Goal: Task Accomplishment & Management: Manage account settings

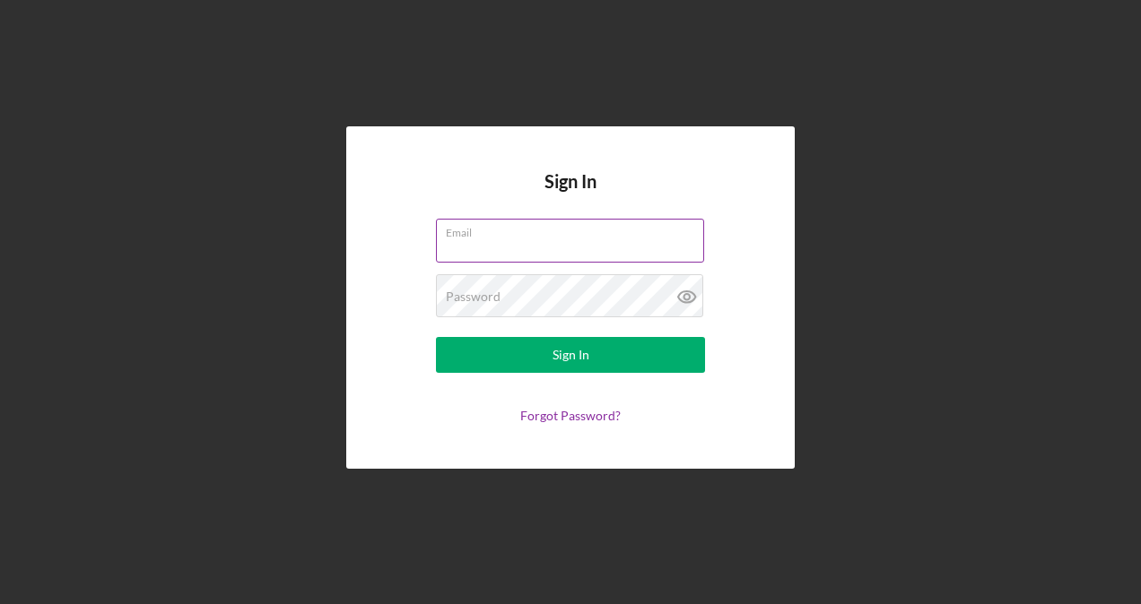
click at [513, 246] on input "Email" at bounding box center [570, 240] width 268 height 43
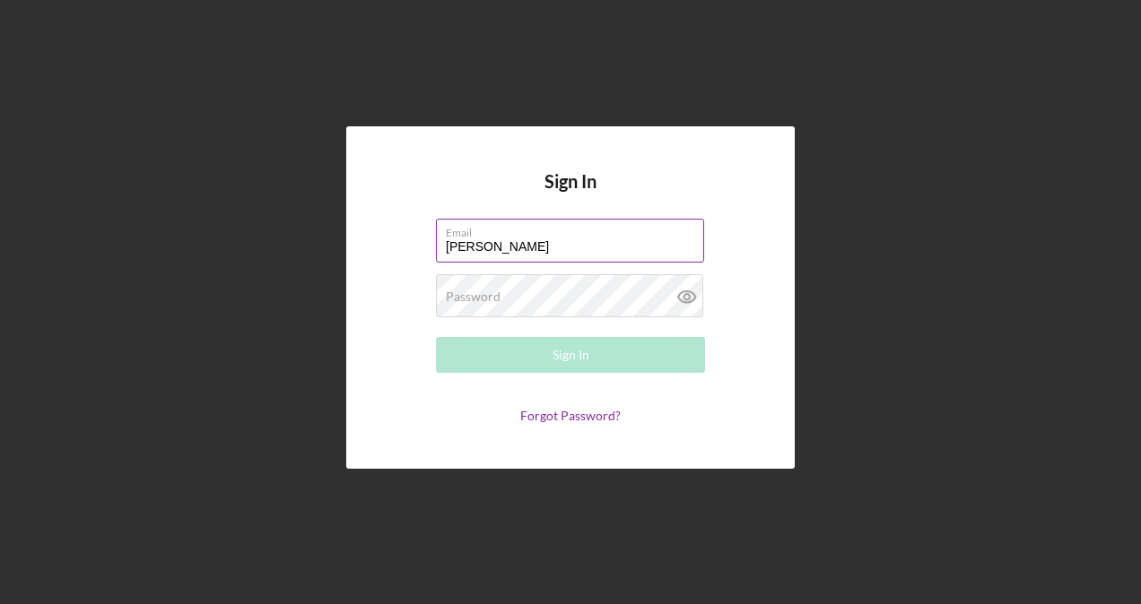
type input "francisco@tmccommunitycapital.org"
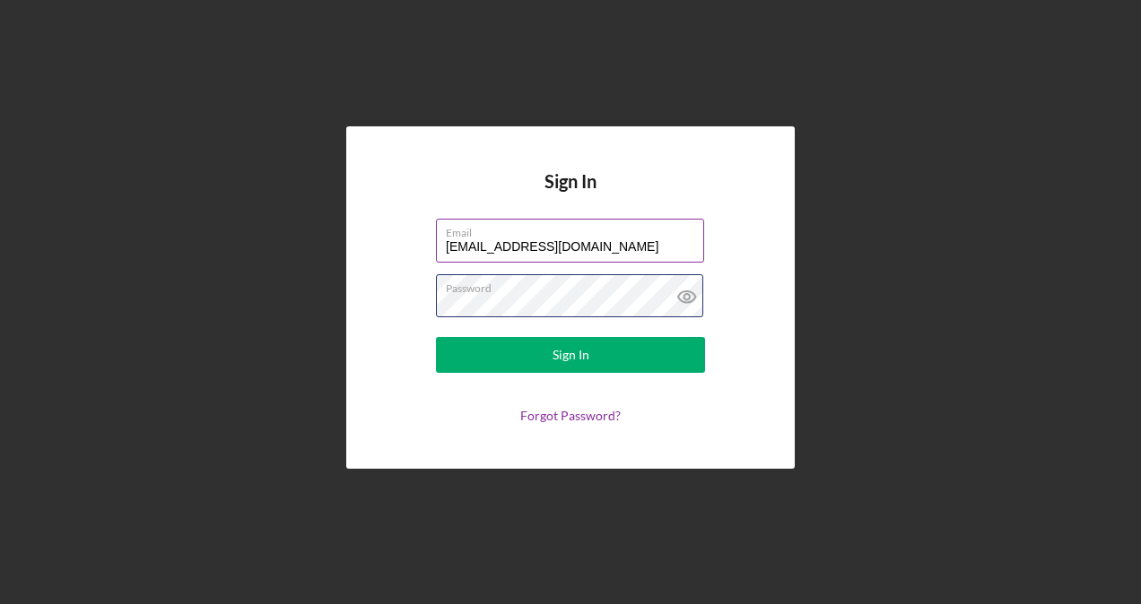
click at [436, 337] on button "Sign In" at bounding box center [570, 355] width 269 height 36
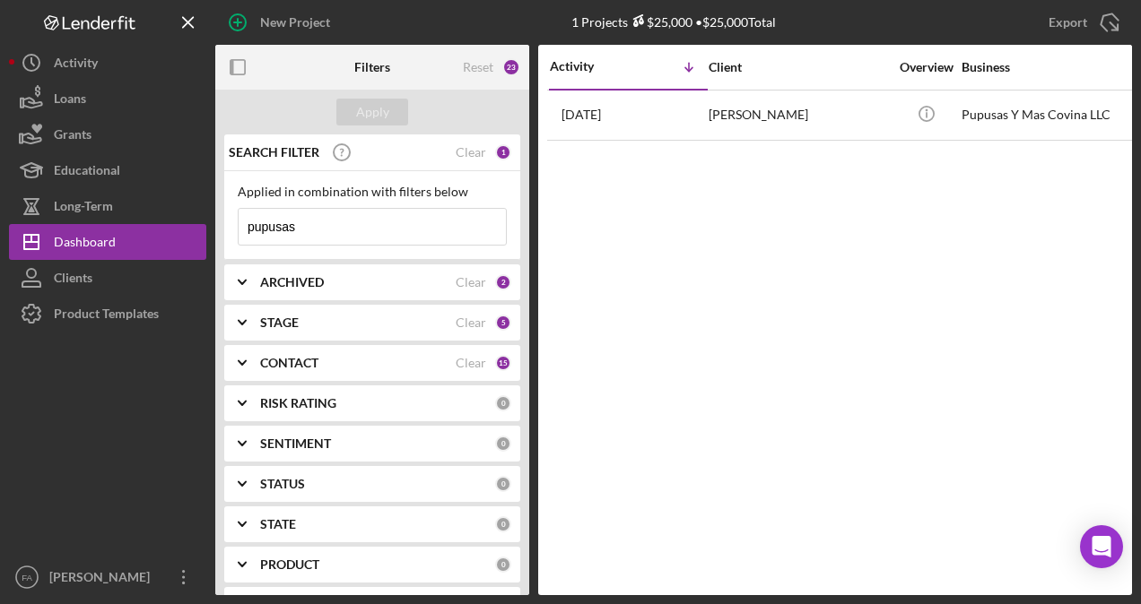
click at [311, 228] on input "pupusas" at bounding box center [372, 227] width 267 height 36
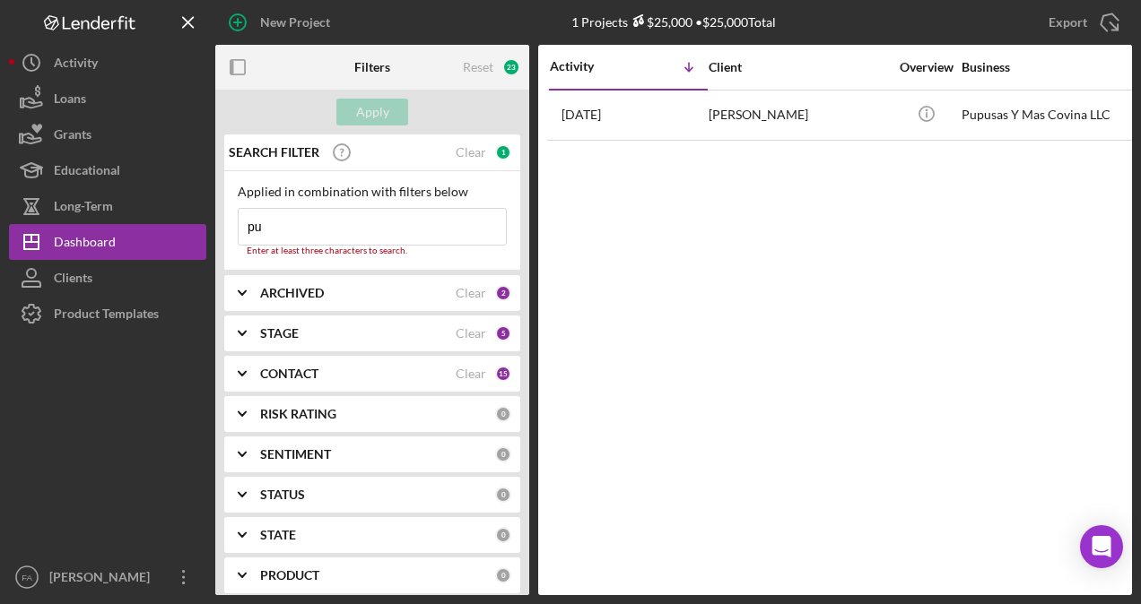
type input "p"
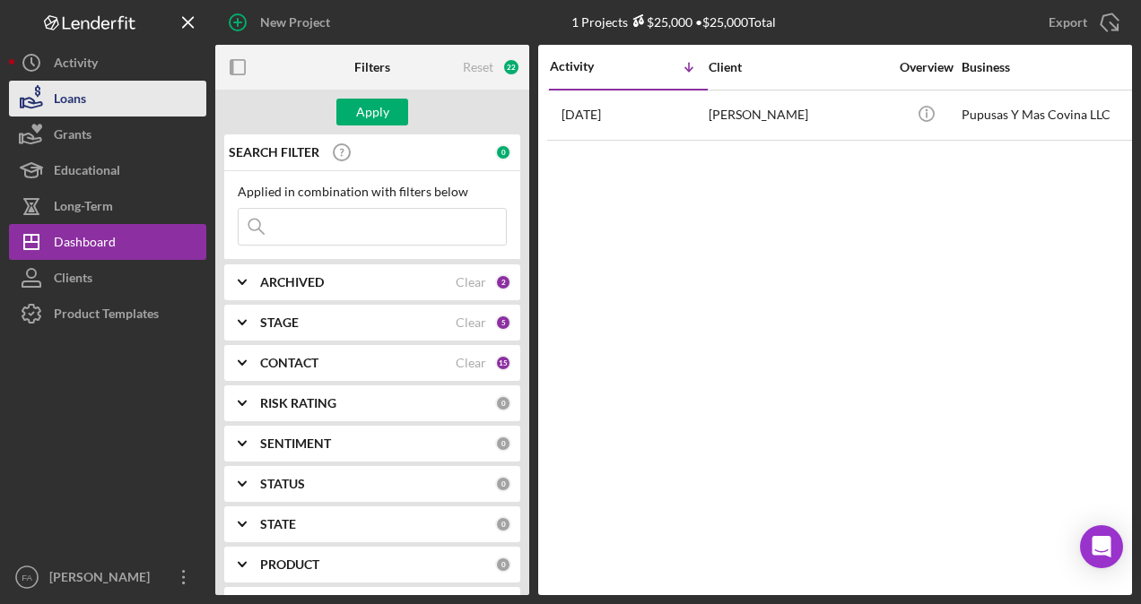
click at [116, 106] on button "Loans" at bounding box center [107, 99] width 197 height 36
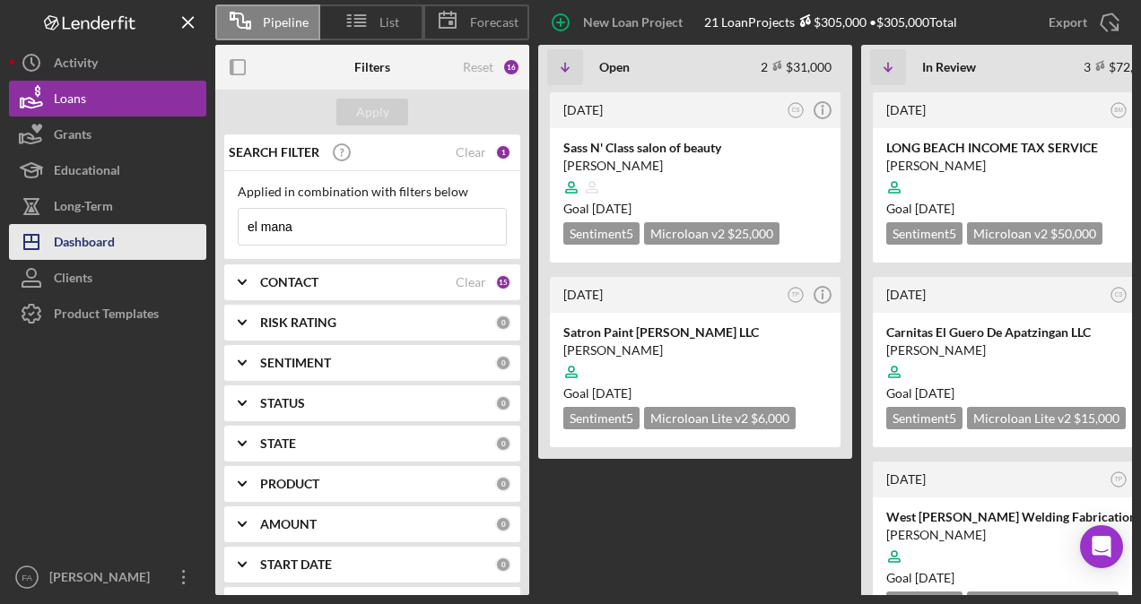
click at [118, 245] on button "Icon/Dashboard Dashboard" at bounding box center [107, 242] width 197 height 36
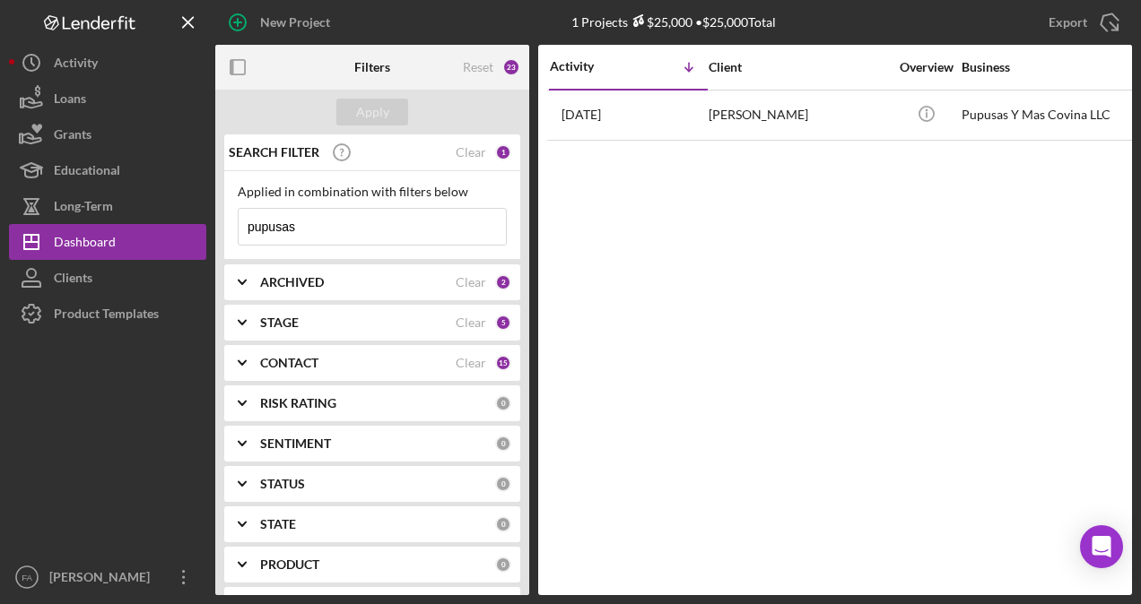
click at [326, 230] on input "pupusas" at bounding box center [372, 227] width 267 height 36
type input "p"
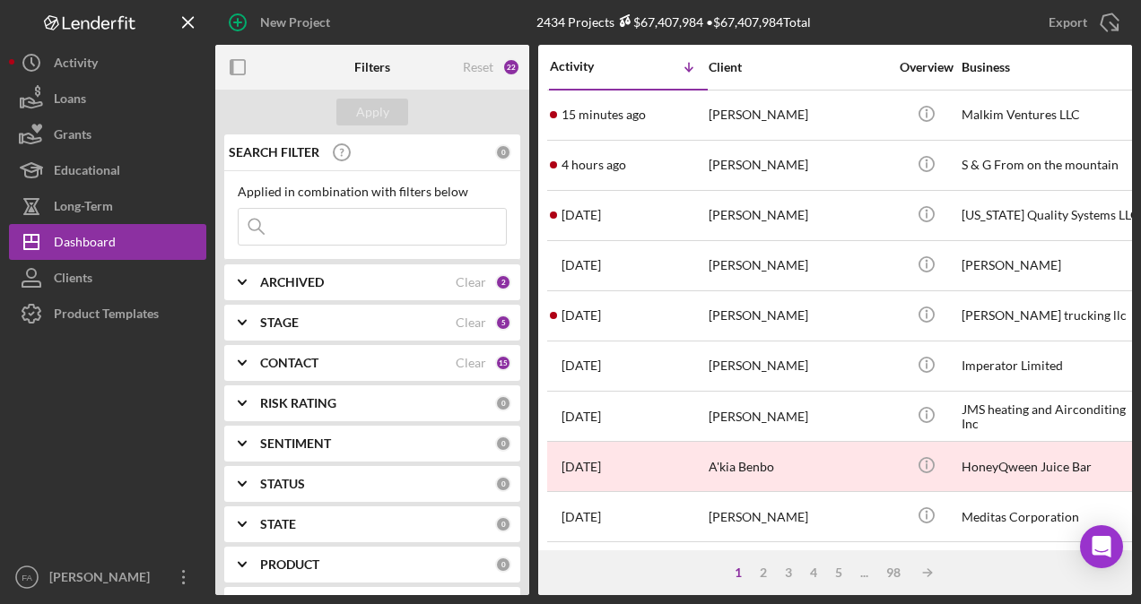
click at [331, 230] on input at bounding box center [372, 227] width 267 height 36
click at [352, 230] on input "port" at bounding box center [372, 227] width 267 height 36
type input "p"
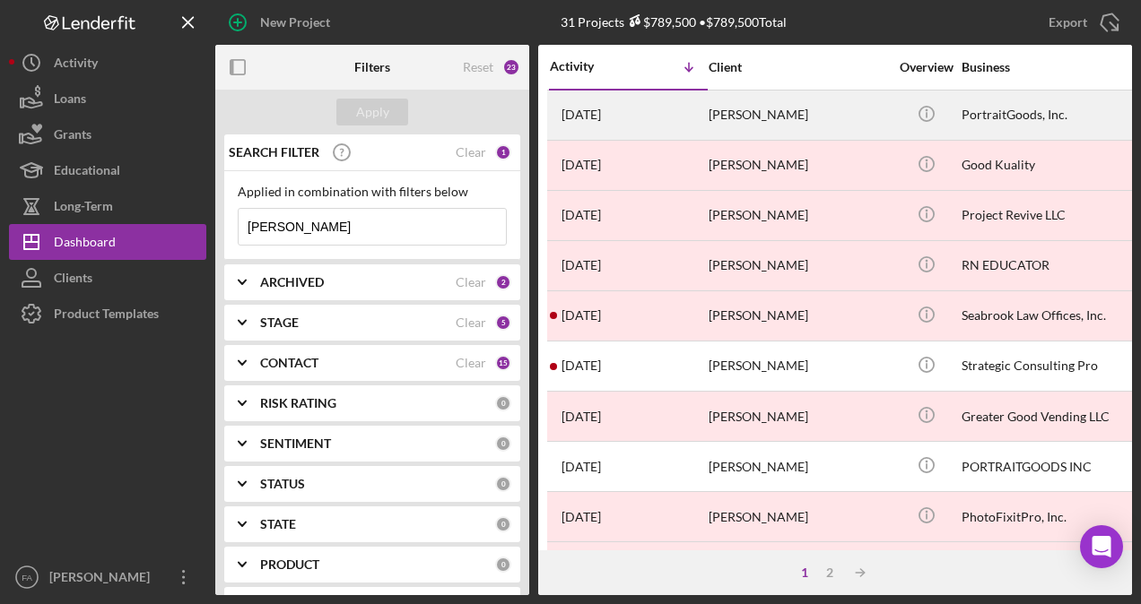
type input "paul good"
click at [845, 111] on div "Paul Good" at bounding box center [797, 115] width 179 height 48
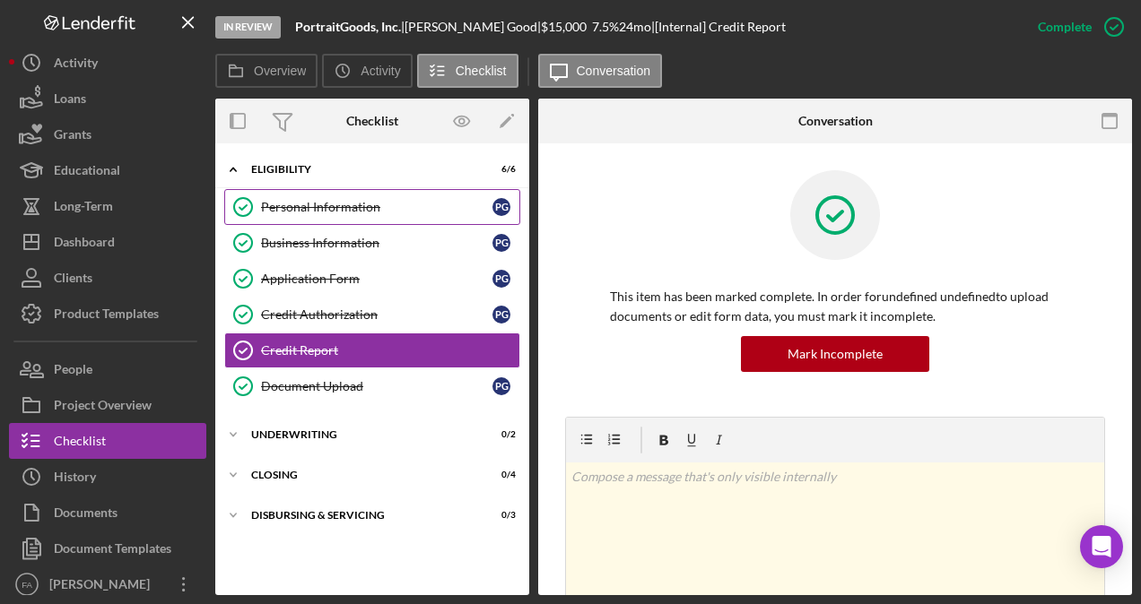
click at [433, 208] on div "Personal Information" at bounding box center [376, 207] width 231 height 14
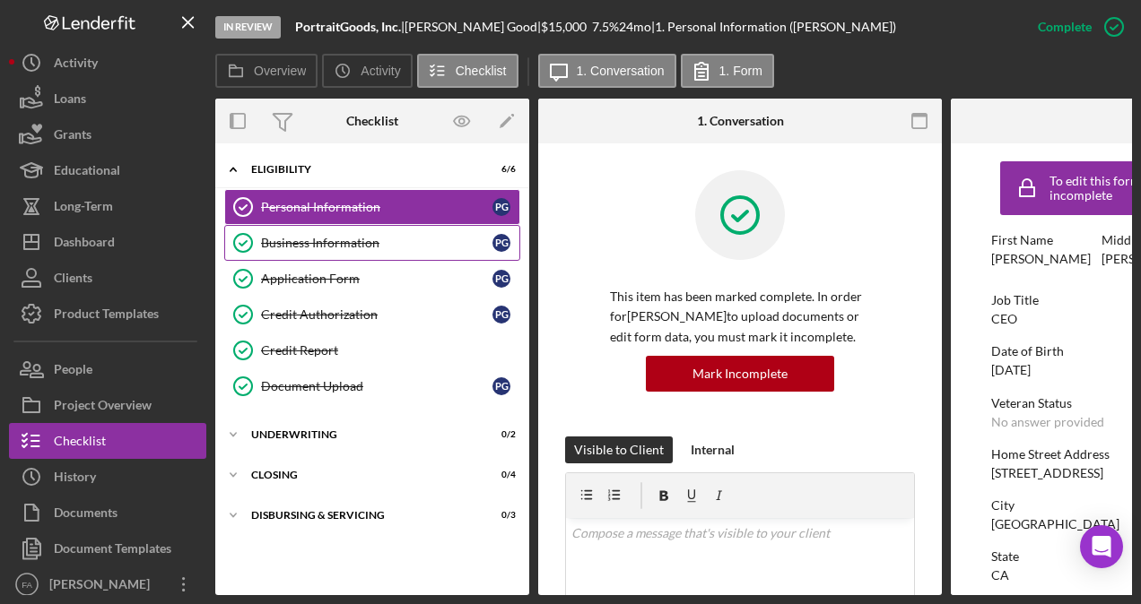
click at [344, 244] on div "Business Information" at bounding box center [376, 243] width 231 height 14
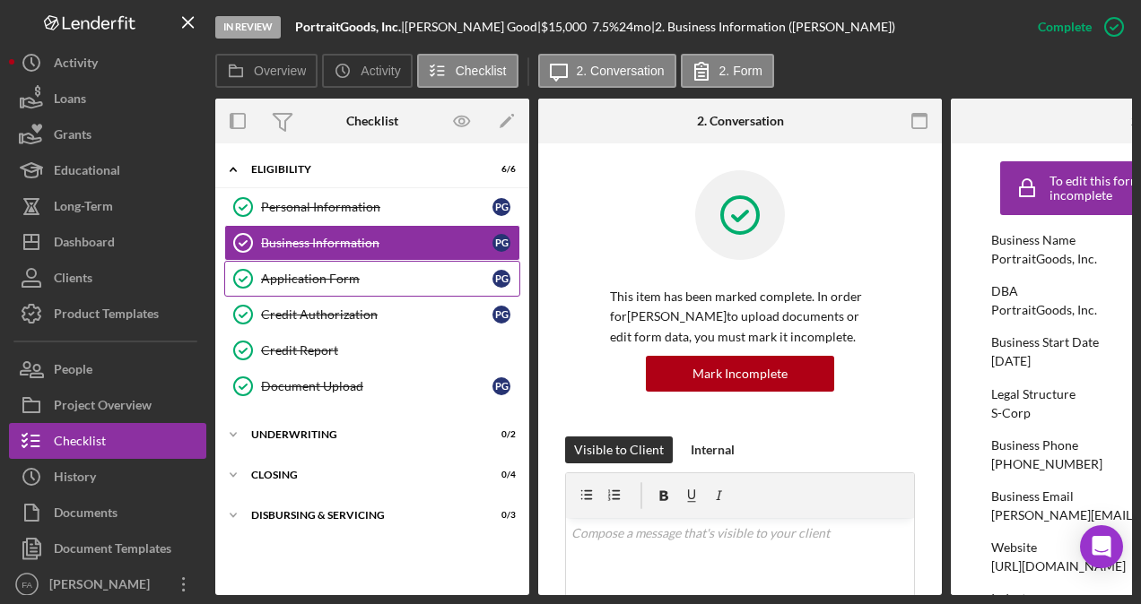
click at [326, 274] on div "Application Form" at bounding box center [376, 279] width 231 height 14
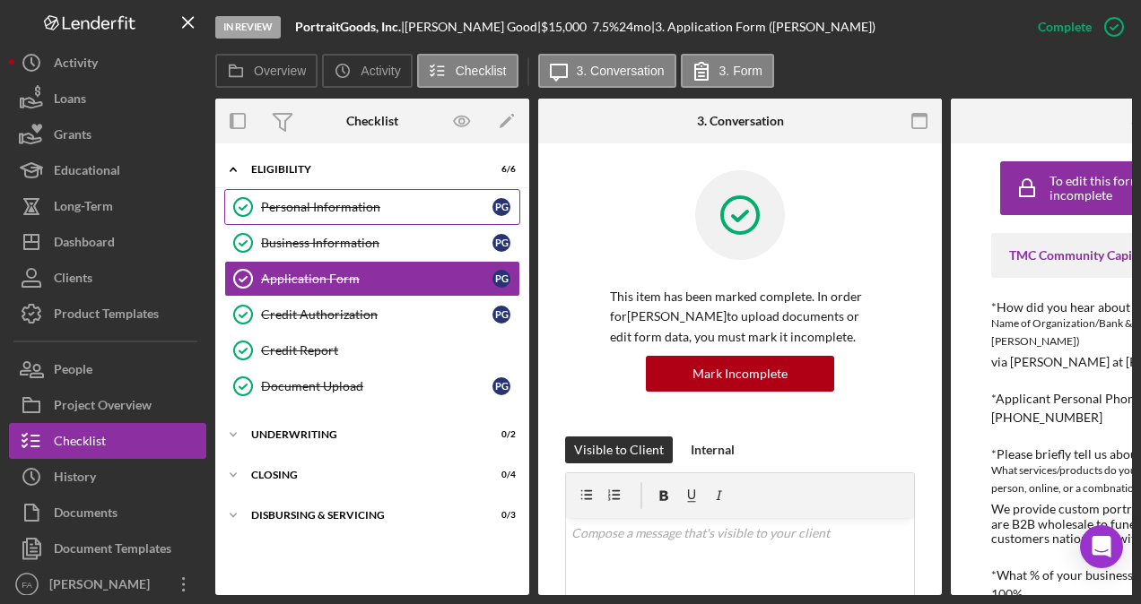
click at [337, 204] on div "Personal Information" at bounding box center [376, 207] width 231 height 14
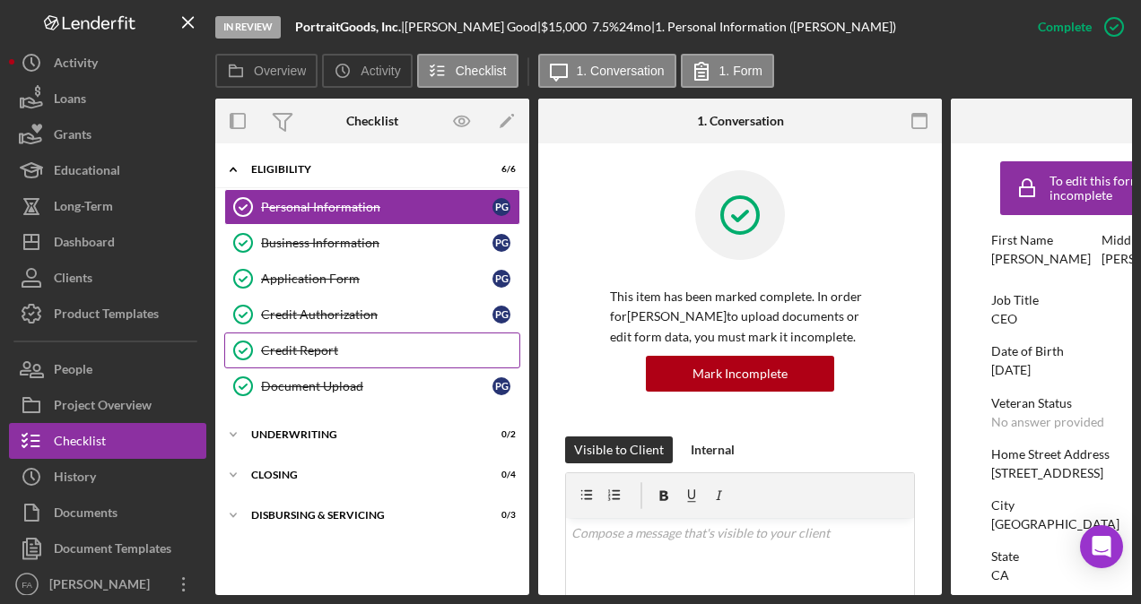
click at [326, 354] on div "Credit Report" at bounding box center [390, 350] width 258 height 14
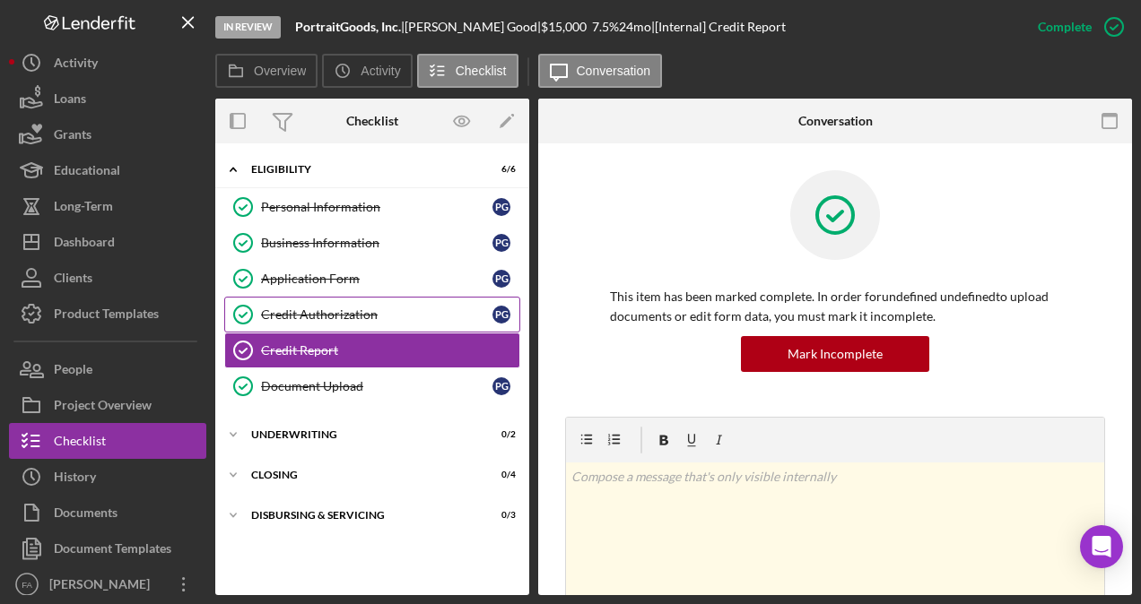
click at [333, 313] on div "Credit Authorization" at bounding box center [376, 315] width 231 height 14
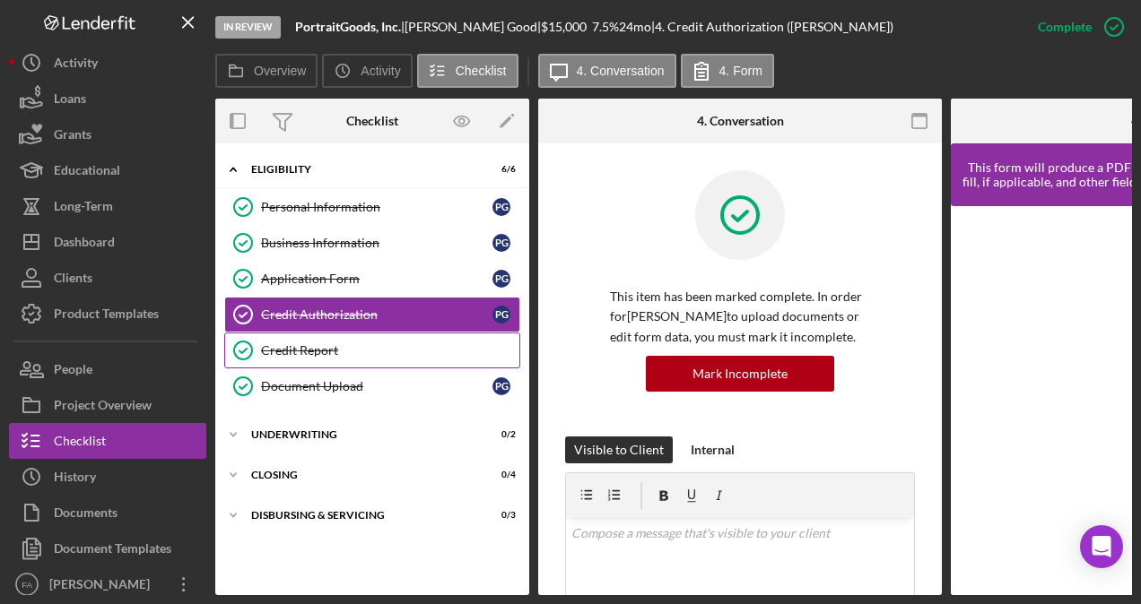
click at [359, 345] on div "Credit Report" at bounding box center [390, 350] width 258 height 14
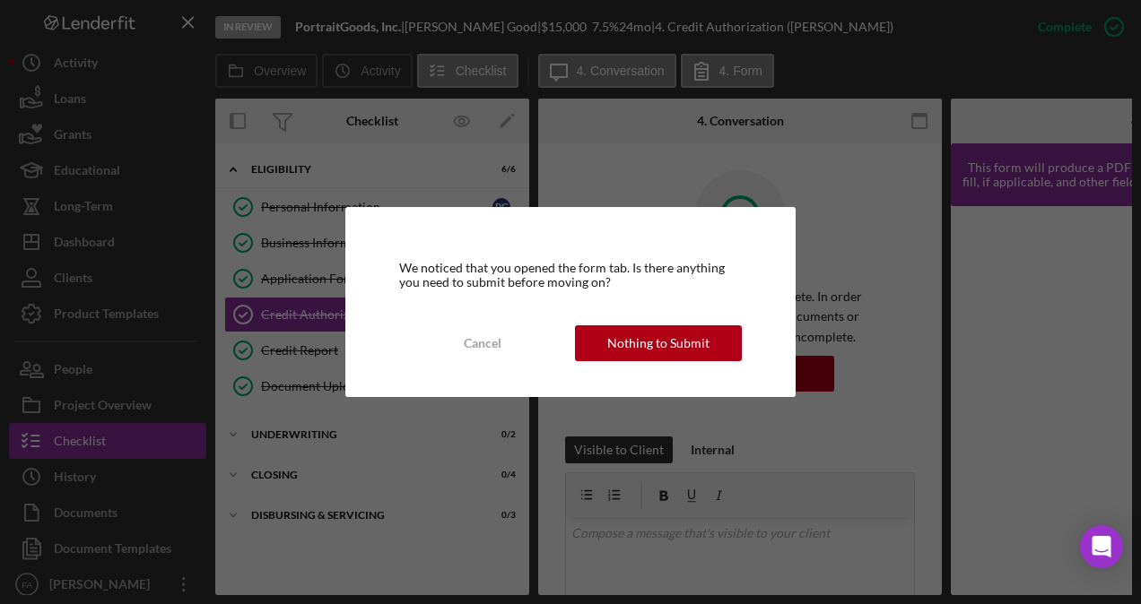
click at [694, 172] on div "We noticed that you opened the form tab. Is there anything you need to submit b…" at bounding box center [570, 302] width 1141 height 604
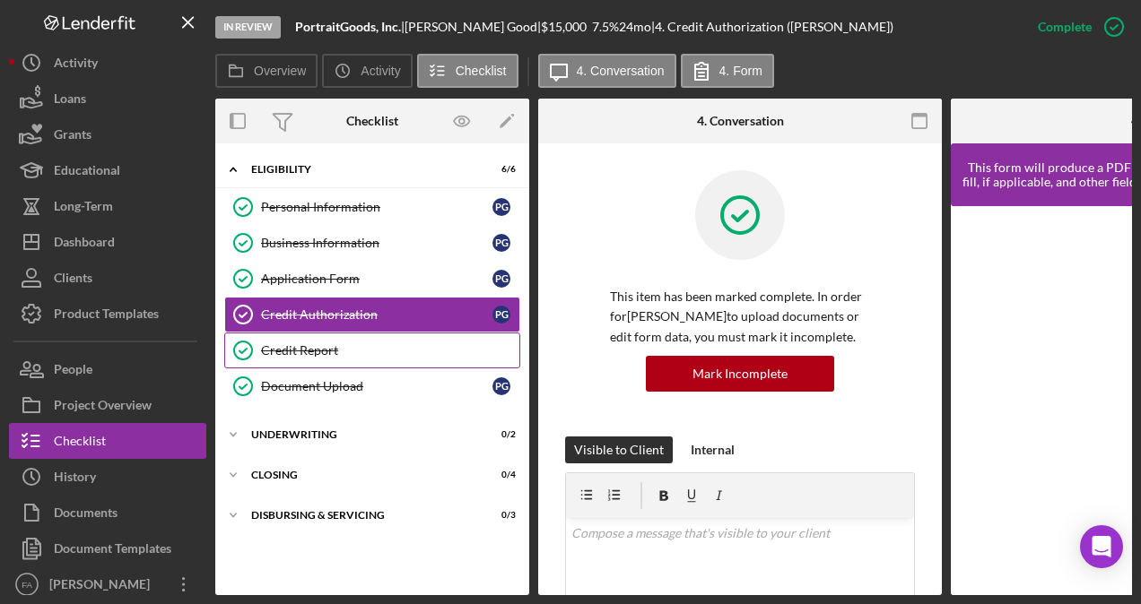
click at [357, 354] on div "Credit Report" at bounding box center [390, 350] width 258 height 14
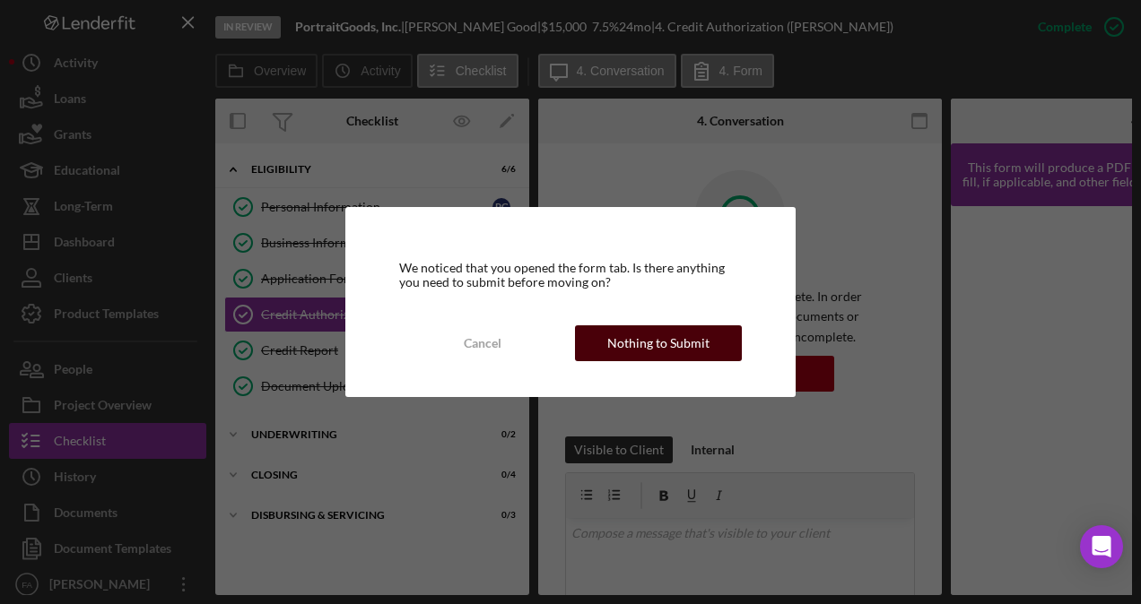
click at [622, 346] on div "Nothing to Submit" at bounding box center [658, 344] width 102 height 36
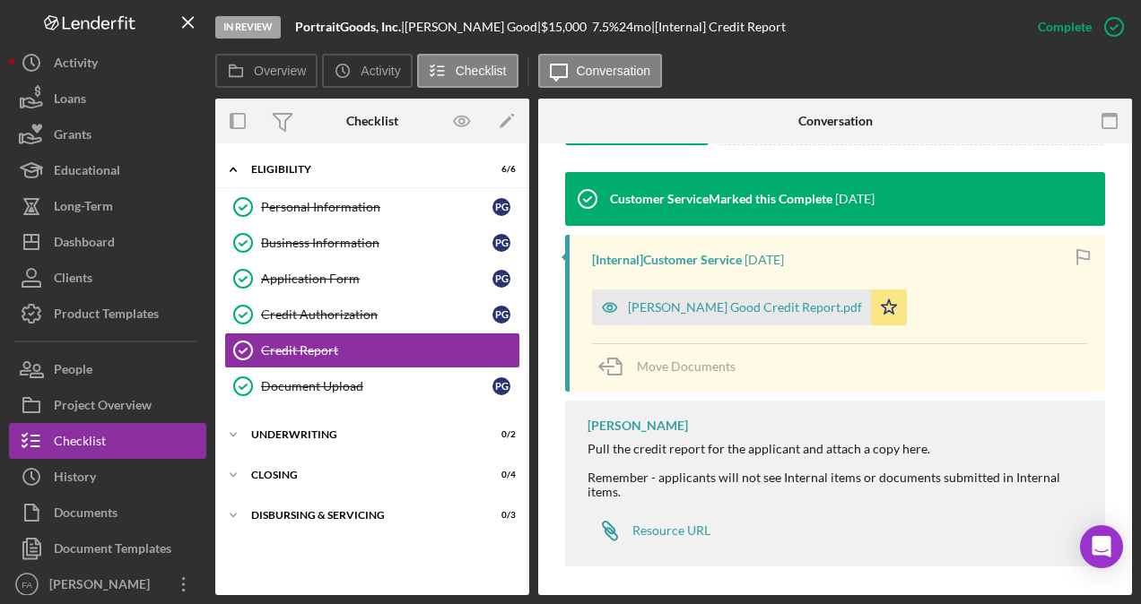
scroll to position [540, 0]
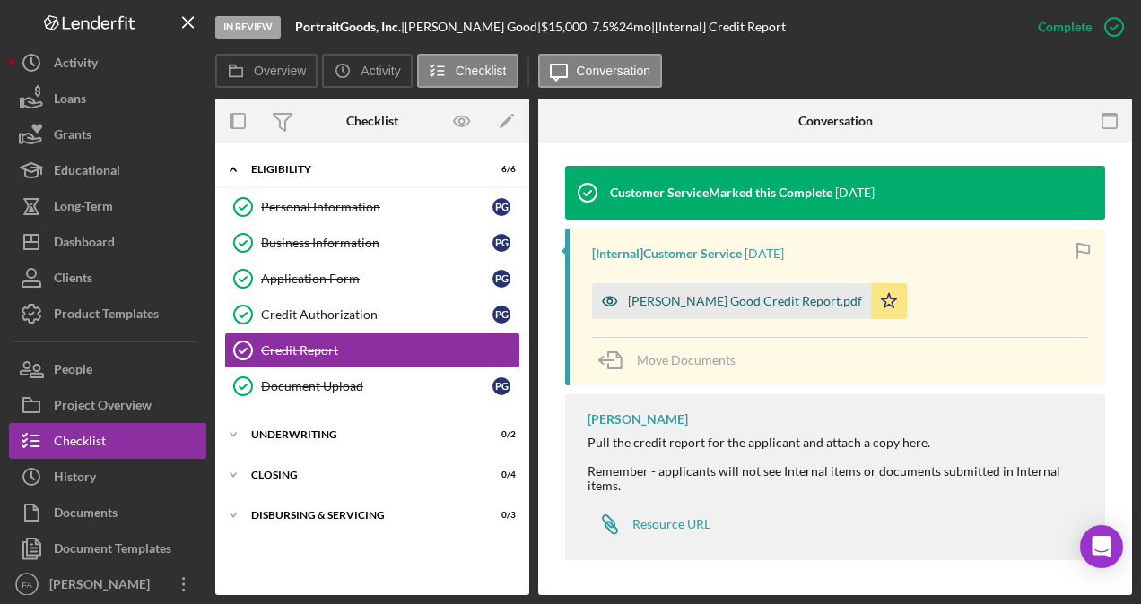
click at [737, 298] on div "[PERSON_NAME] Good Credit Report.pdf" at bounding box center [745, 301] width 234 height 14
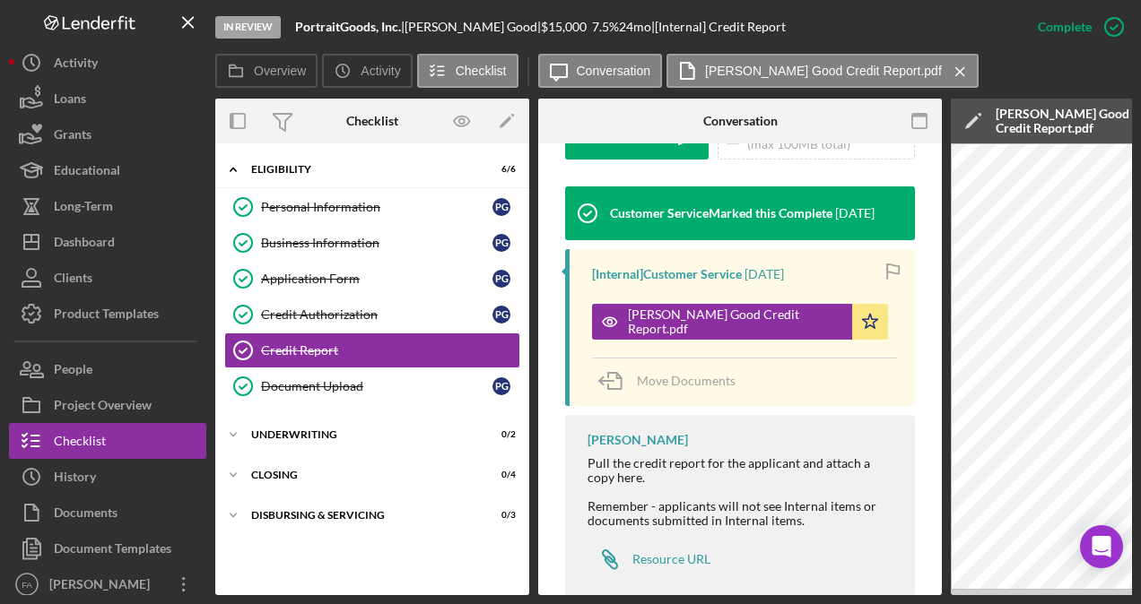
scroll to position [0, 357]
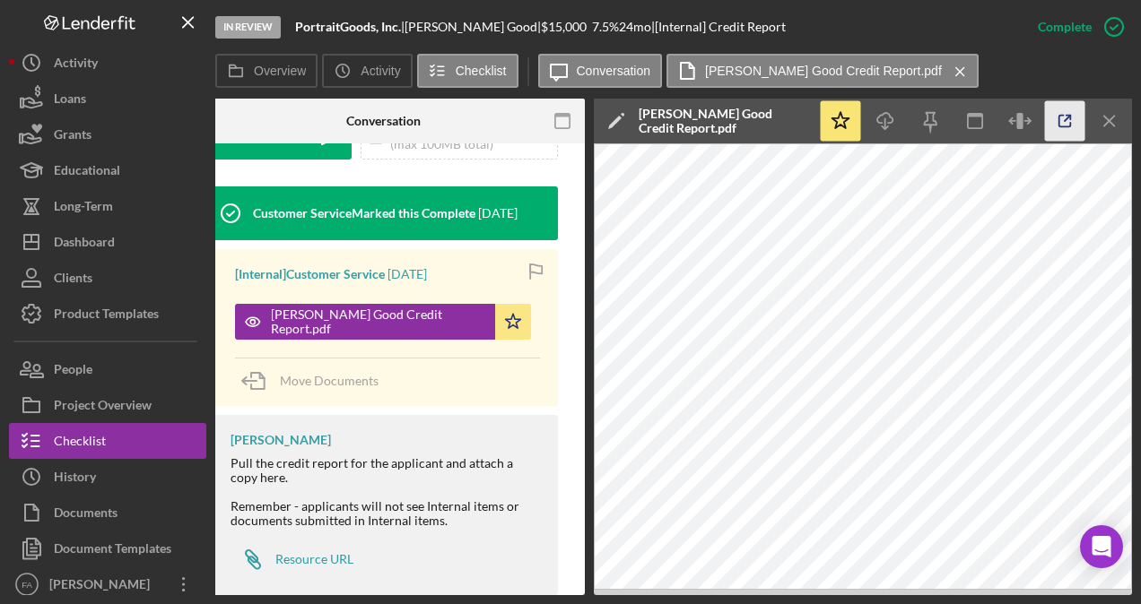
click at [1067, 113] on icon "button" at bounding box center [1065, 121] width 40 height 40
